Goal: Task Accomplishment & Management: Manage account settings

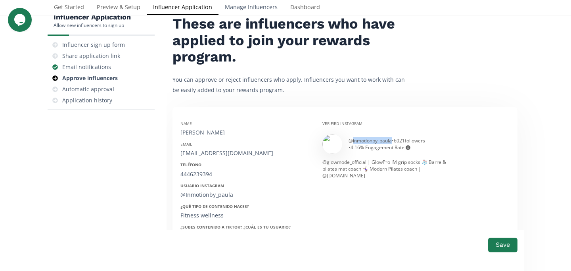
click at [246, 9] on link "Manage Influencers" at bounding box center [250, 8] width 65 height 16
click at [196, 2] on link "Influencer Application" at bounding box center [183, 8] width 72 height 16
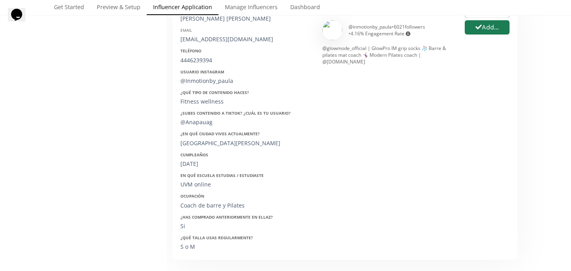
scroll to position [126, 0]
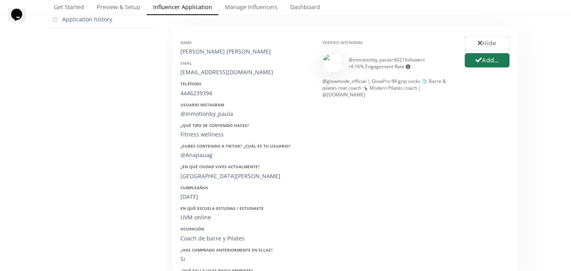
click at [365, 61] on div "@ inmotionby_paula • 6021 followers • 4.16 % Engagement Rate Engagement rate = …" at bounding box center [401, 62] width 104 height 13
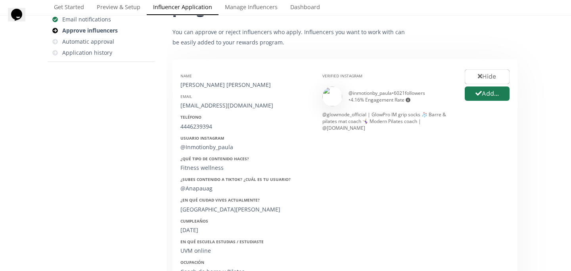
scroll to position [18, 0]
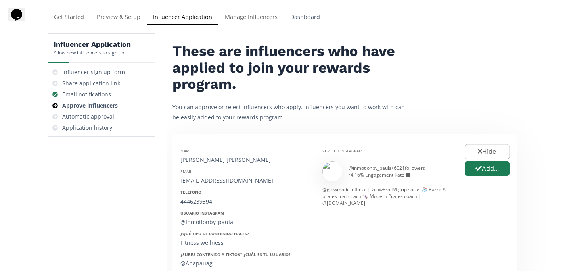
click at [307, 16] on link "Dashboard" at bounding box center [305, 18] width 42 height 16
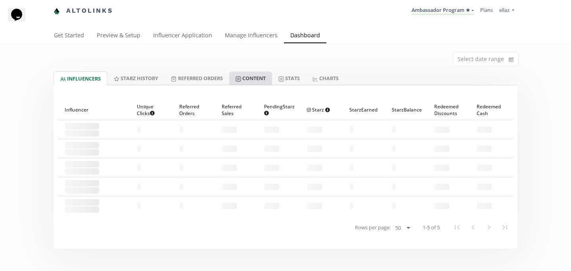
click at [249, 82] on link "Content" at bounding box center [250, 77] width 43 height 13
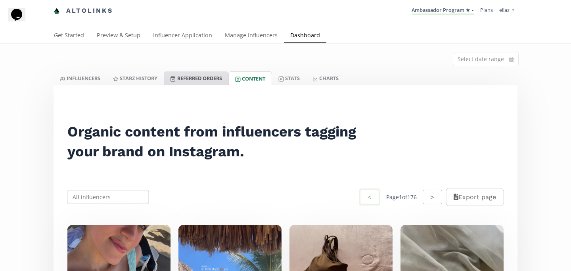
click at [203, 79] on link "Referred Orders" at bounding box center [196, 77] width 64 height 13
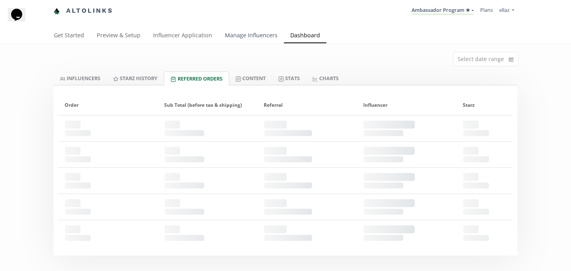
click at [251, 41] on link "Manage Influencers" at bounding box center [250, 36] width 65 height 16
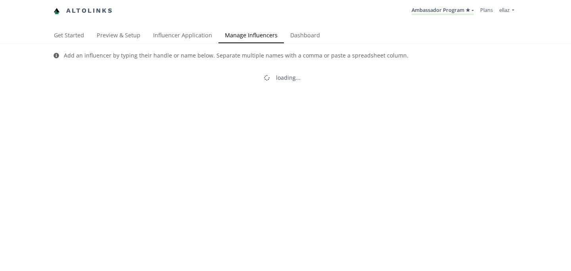
click at [176, 33] on link "Influencer Application" at bounding box center [183, 36] width 72 height 16
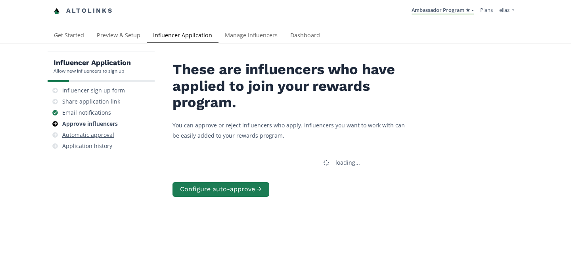
click at [106, 130] on div "Automatic approval" at bounding box center [101, 134] width 101 height 11
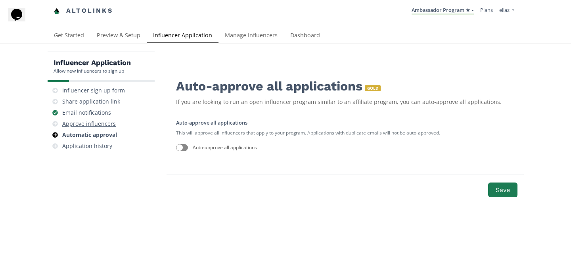
click at [103, 121] on div "Approve influencers" at bounding box center [89, 124] width 54 height 8
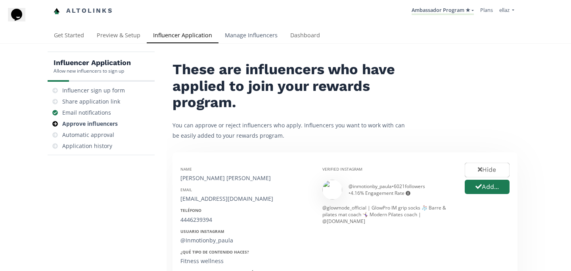
click at [249, 32] on link "Manage Influencers" at bounding box center [250, 36] width 65 height 16
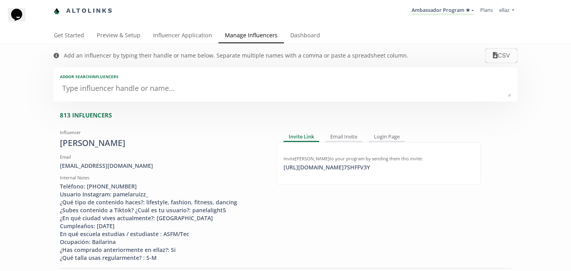
click at [132, 96] on textarea at bounding box center [285, 89] width 451 height 16
type textarea "pa"
type input "pa"
type input "PA"
type textarea "pat"
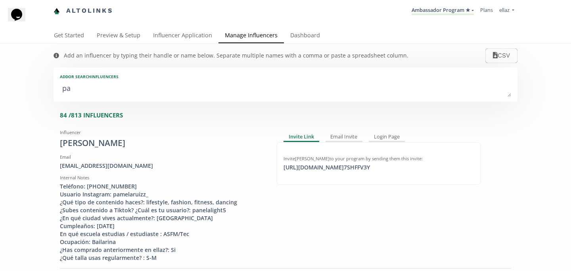
type input "pat"
type input "PAT"
type textarea "patr"
type input "patr"
type input "PATR"
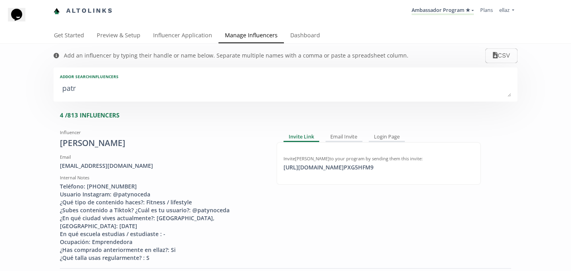
type textarea "patri"
type input "patri"
type input "PATRI"
type textarea "[PERSON_NAME]"
type input "[PERSON_NAME]"
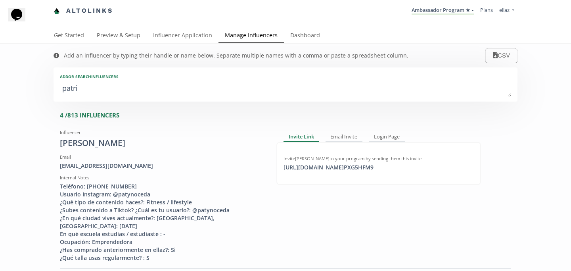
type input "[PERSON_NAME]"
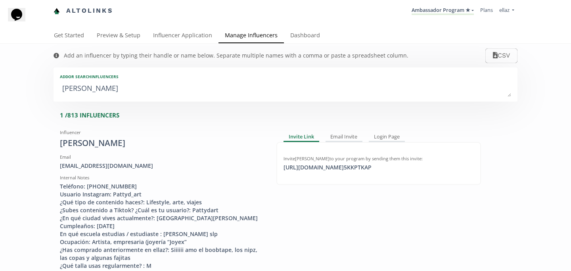
type textarea "patrici"
type input "patrici"
type input "PATRICI"
type textarea "[PERSON_NAME]"
type input "[PERSON_NAME]"
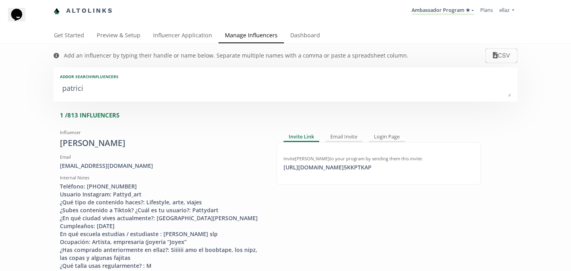
type input "[PERSON_NAME]"
type textarea "[PERSON_NAME]"
type input "[PERSON_NAME]"
type textarea "[PERSON_NAME]"
type input "[PERSON_NAME]"
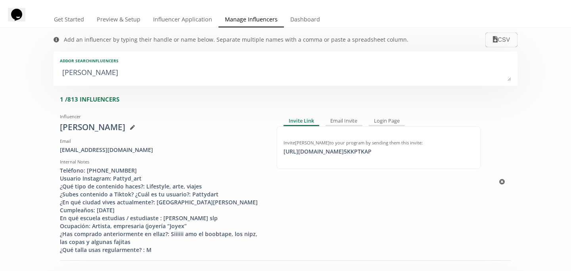
scroll to position [16, 0]
type textarea "[PERSON_NAME]"
